Goal: Browse casually: Explore the website without a specific task or goal

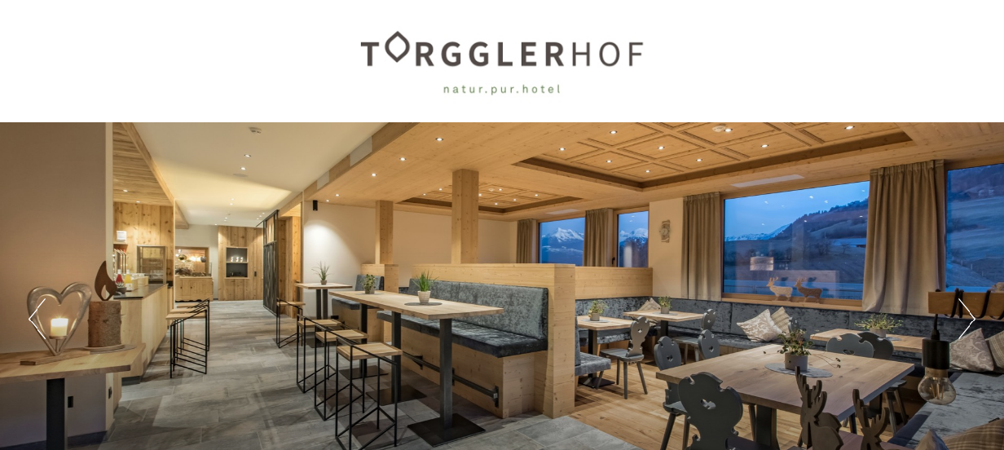
click at [847, 73] on div at bounding box center [502, 61] width 913 height 106
click at [958, 328] on button "Next" at bounding box center [966, 318] width 17 height 41
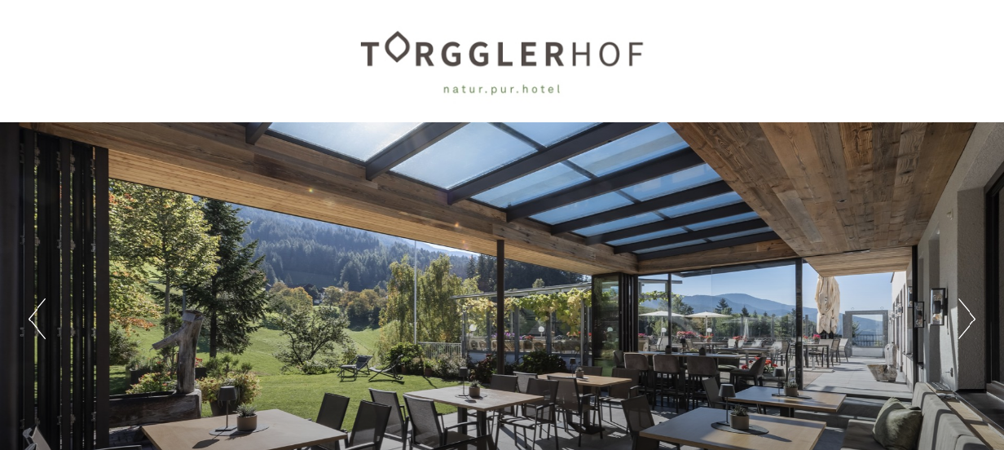
click at [958, 328] on button "Next" at bounding box center [966, 318] width 17 height 41
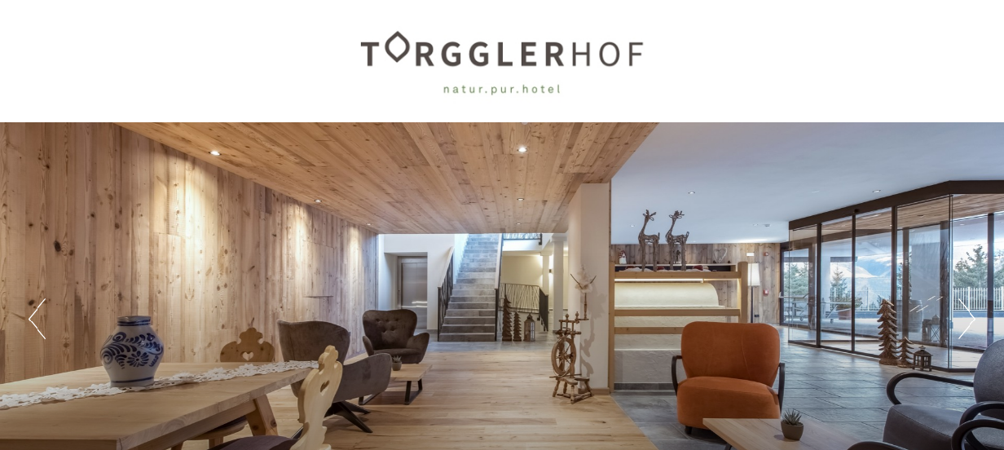
click at [958, 328] on button "Next" at bounding box center [966, 318] width 17 height 41
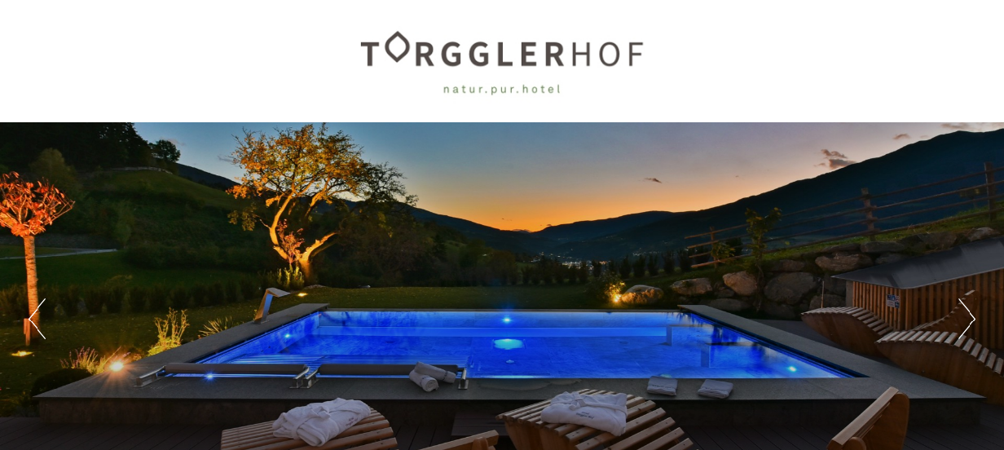
click at [958, 328] on button "Next" at bounding box center [966, 318] width 17 height 41
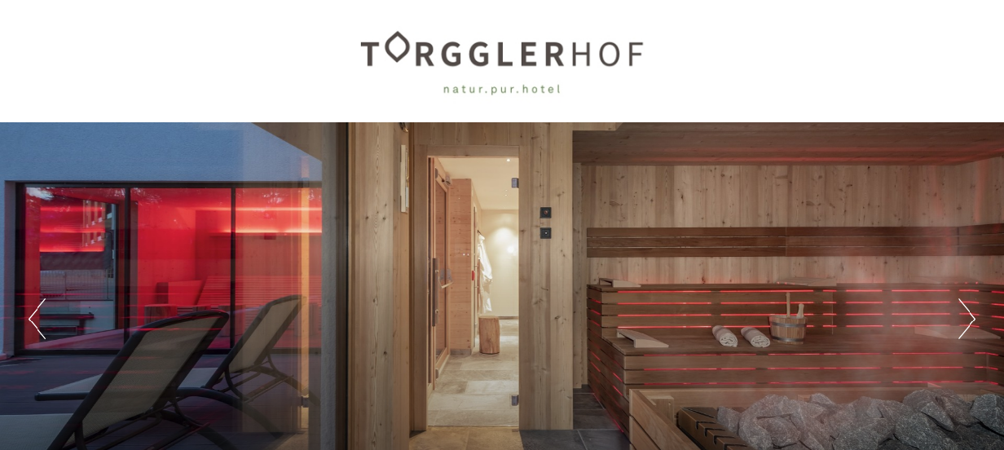
click at [958, 328] on button "Next" at bounding box center [966, 318] width 17 height 41
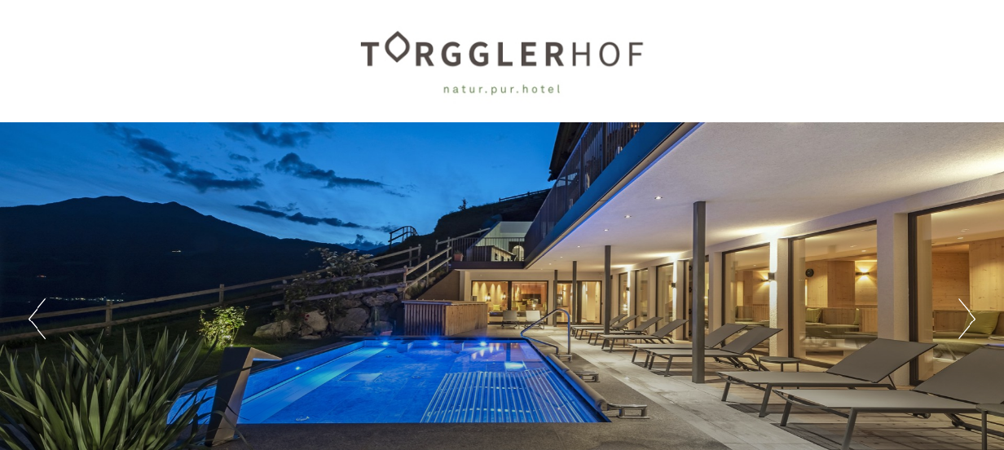
click at [958, 328] on button "Next" at bounding box center [966, 318] width 17 height 41
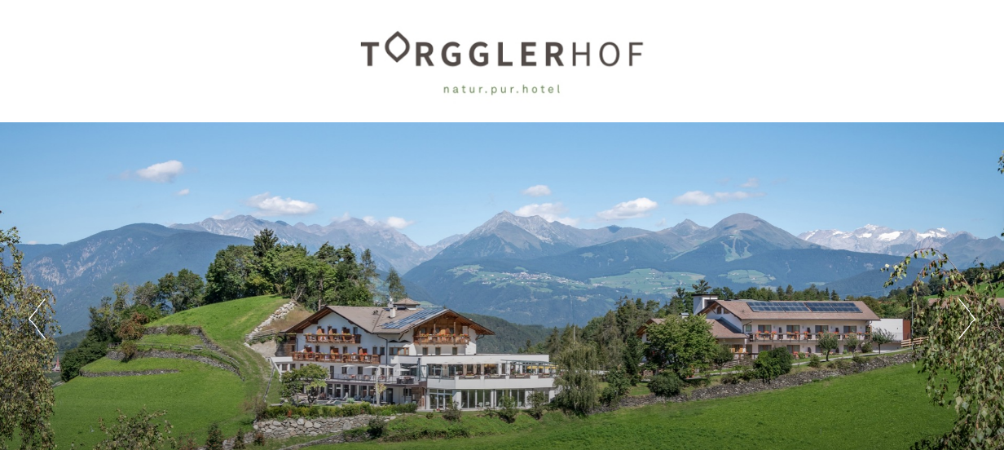
click at [958, 328] on button "Next" at bounding box center [966, 318] width 17 height 41
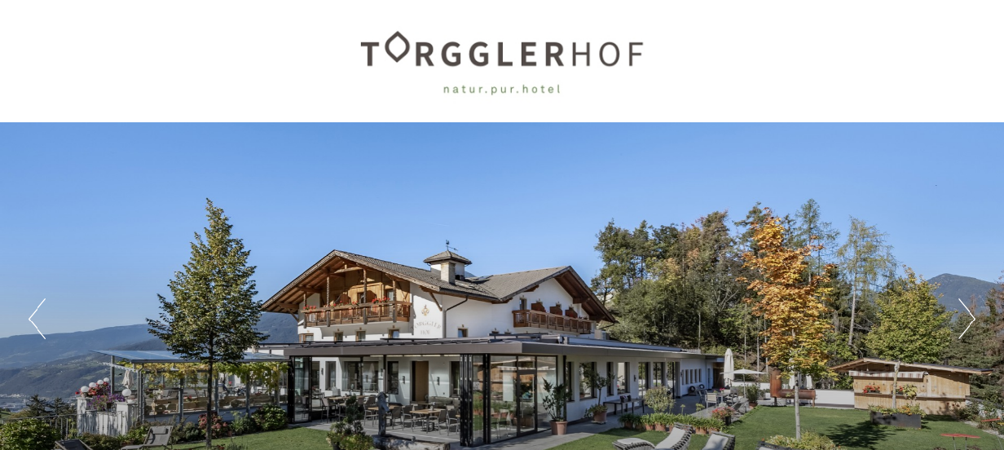
click at [958, 328] on button "Next" at bounding box center [966, 318] width 17 height 41
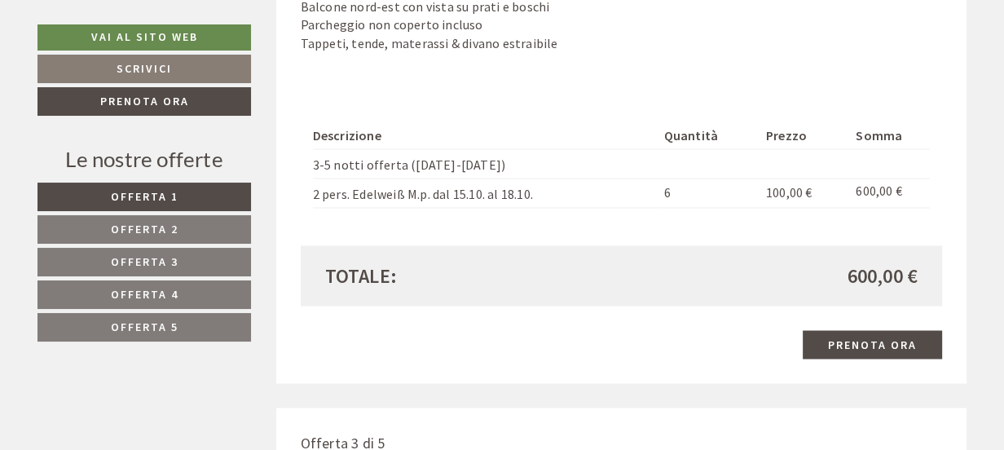
scroll to position [2518, 0]
